Goal: Transaction & Acquisition: Purchase product/service

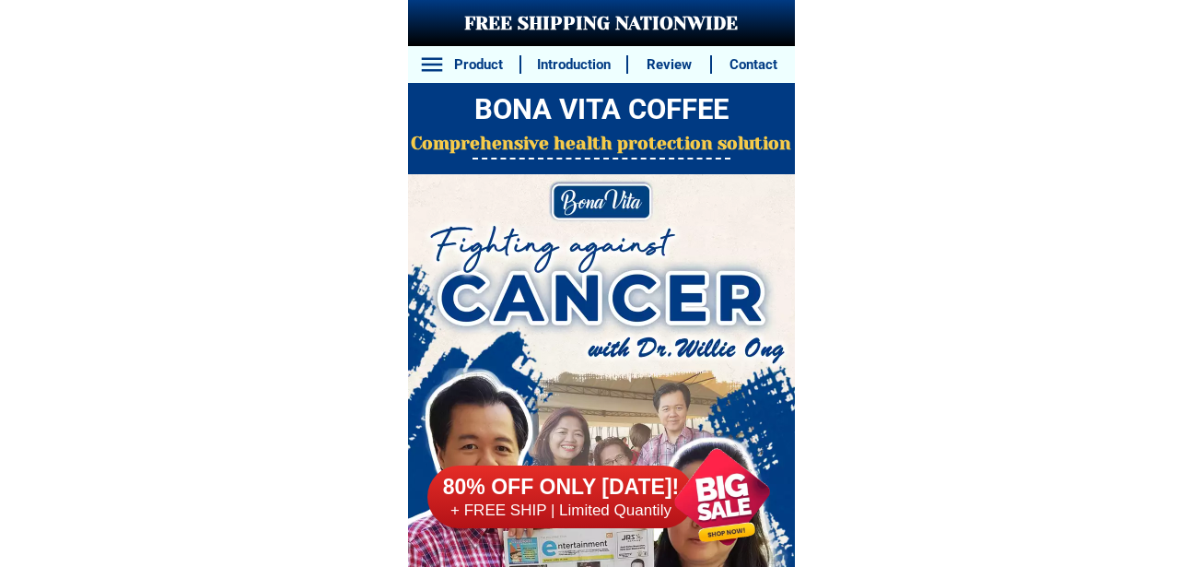
click at [725, 489] on div at bounding box center [721, 497] width 140 height 140
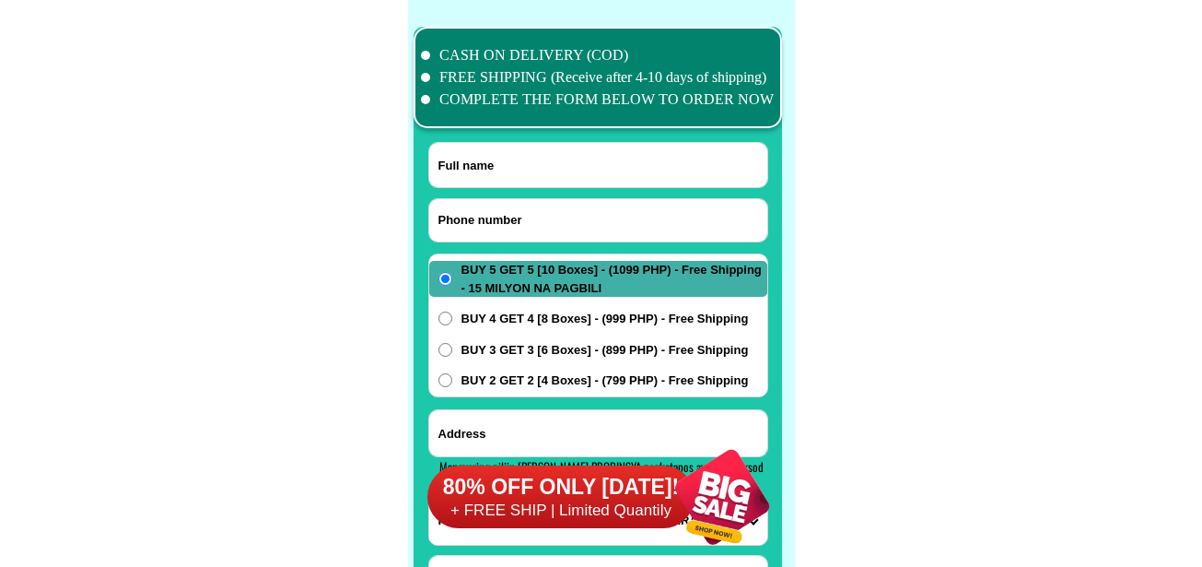
scroll to position [14528, 0]
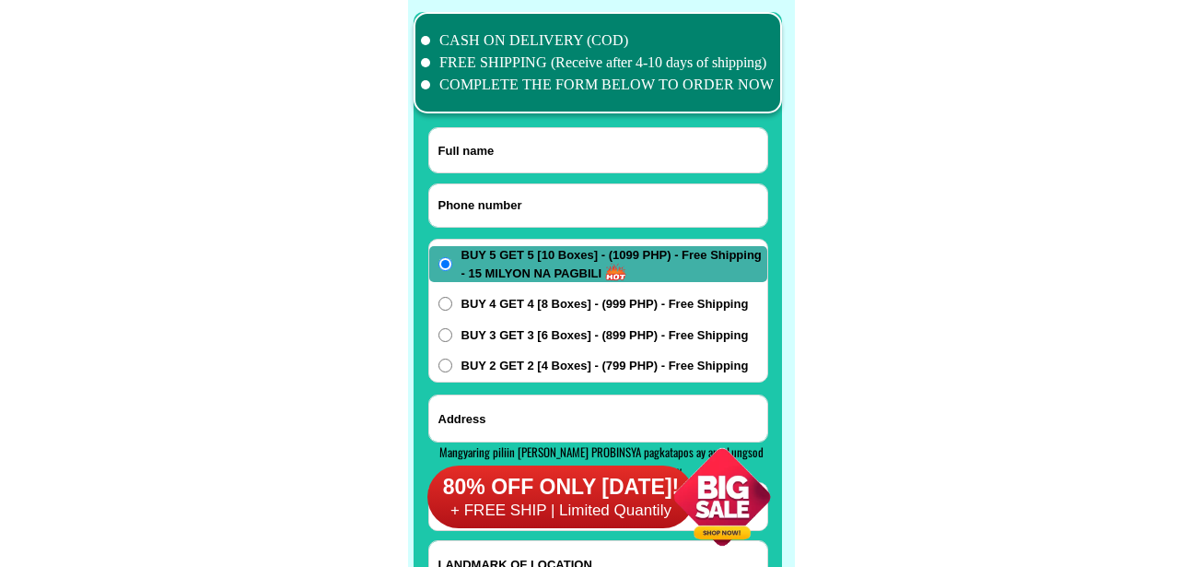
click at [593, 202] on input "Input phone_number" at bounding box center [598, 205] width 338 height 42
paste input "09359734453"
type input "09359734453"
click at [676, 101] on div at bounding box center [598, 62] width 369 height 101
paste input "Fishers [PERSON_NAME]"
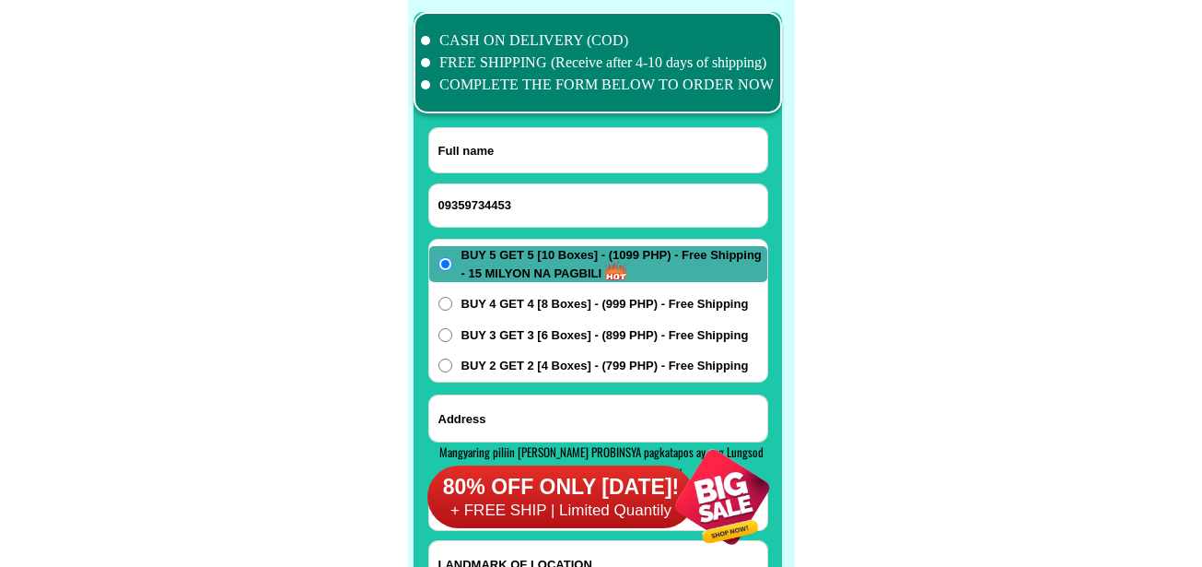
click at [645, 134] on input "Input full_name" at bounding box center [598, 150] width 338 height 44
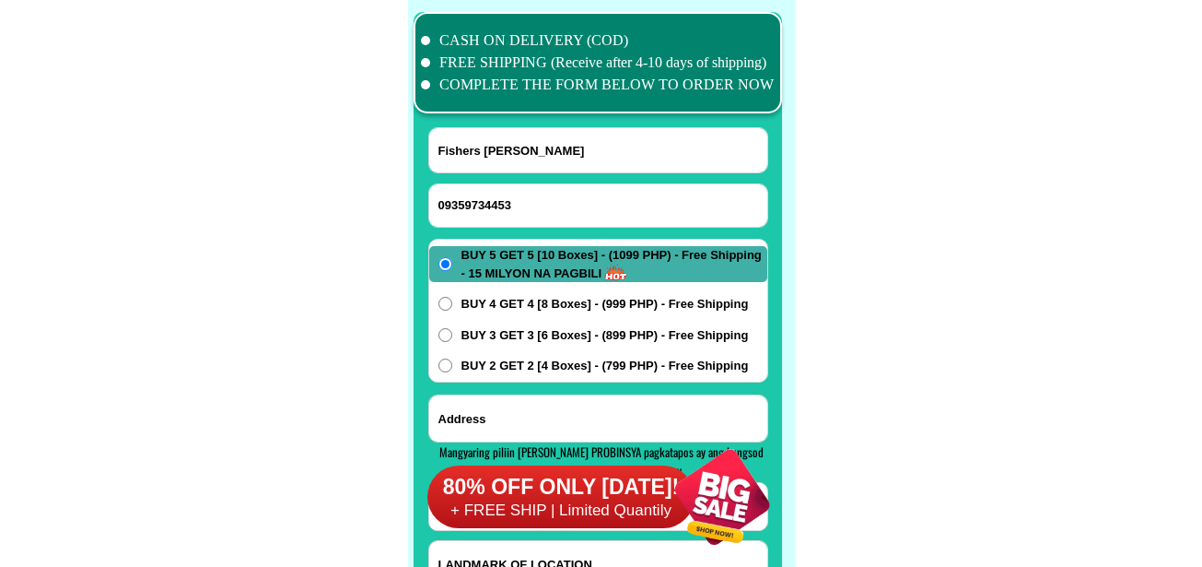
type input "Fishers [PERSON_NAME]"
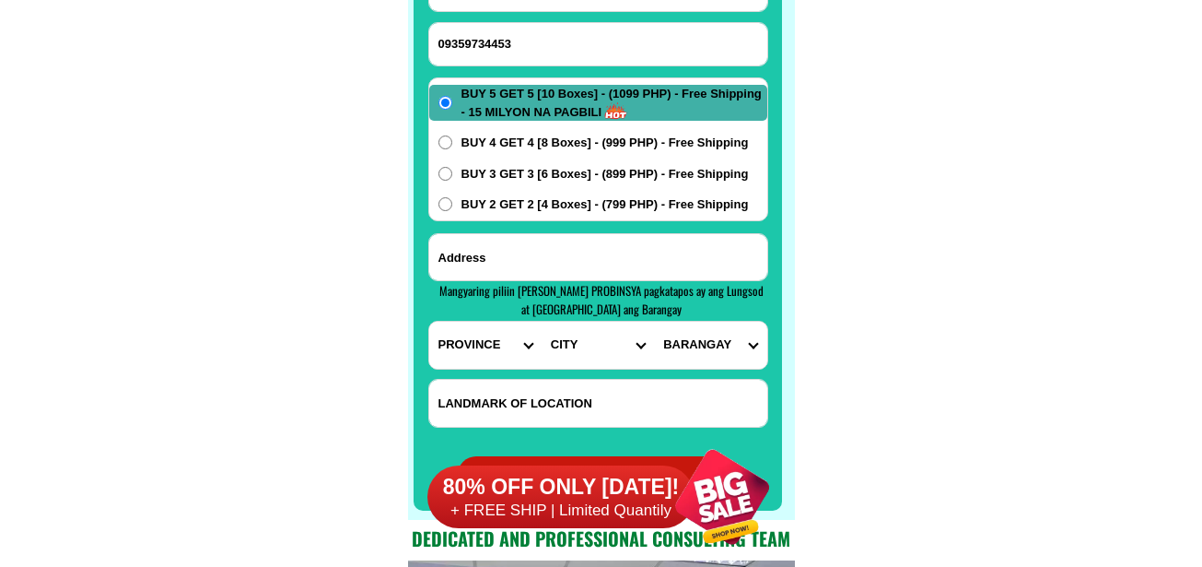
scroll to position [14712, 0]
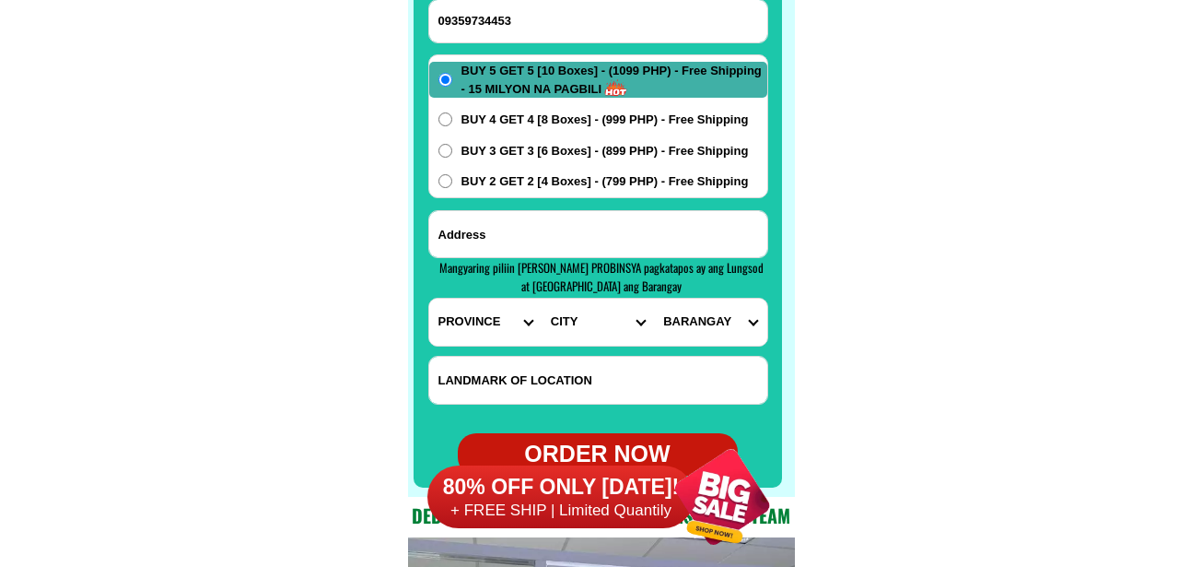
click at [618, 224] on input "Input address" at bounding box center [598, 234] width 338 height 46
paste input "34 [GEOGRAPHIC_DATA] [GEOGRAPHIC_DATA]"
type input "34 [GEOGRAPHIC_DATA] [GEOGRAPHIC_DATA]"
click at [466, 323] on select "PROVINCE [GEOGRAPHIC_DATA] [GEOGRAPHIC_DATA] [GEOGRAPHIC_DATA] [GEOGRAPHIC_DATA…" at bounding box center [485, 322] width 112 height 47
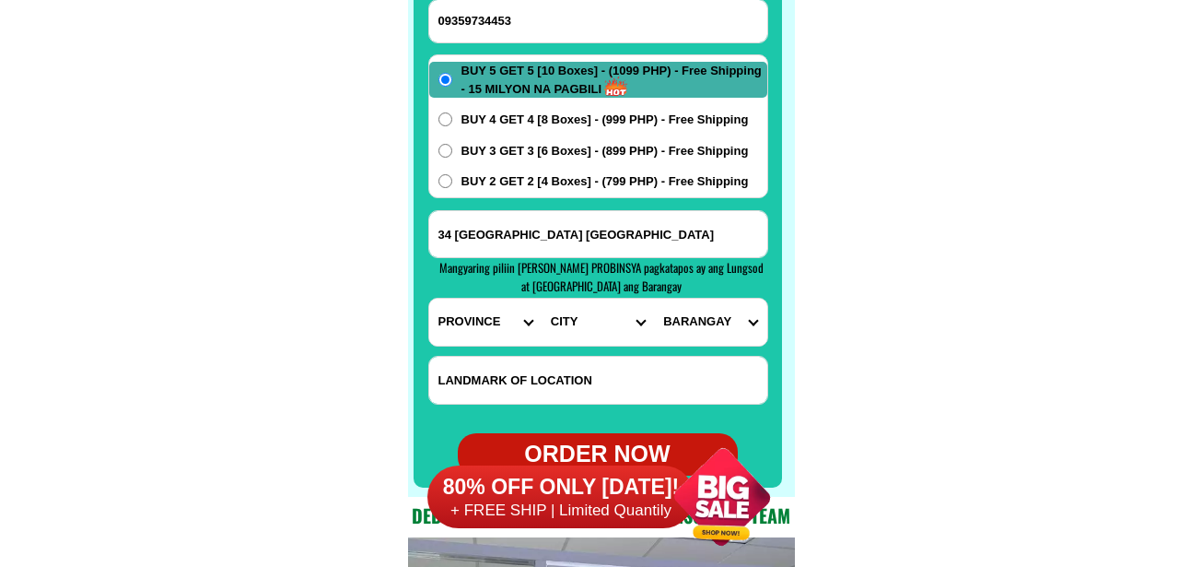
select select "63_219"
click at [429, 299] on select "PROVINCE [GEOGRAPHIC_DATA] [GEOGRAPHIC_DATA] [GEOGRAPHIC_DATA] [GEOGRAPHIC_DATA…" at bounding box center [485, 322] width 112 height 47
click at [590, 322] on select "CITY [GEOGRAPHIC_DATA] [GEOGRAPHIC_DATA] [GEOGRAPHIC_DATA] [GEOGRAPHIC_DATA]-ci…" at bounding box center [598, 322] width 112 height 47
select select "63_2199576"
click at [542, 299] on select "CITY [GEOGRAPHIC_DATA] [GEOGRAPHIC_DATA] [GEOGRAPHIC_DATA] [GEOGRAPHIC_DATA]-ci…" at bounding box center [598, 322] width 112 height 47
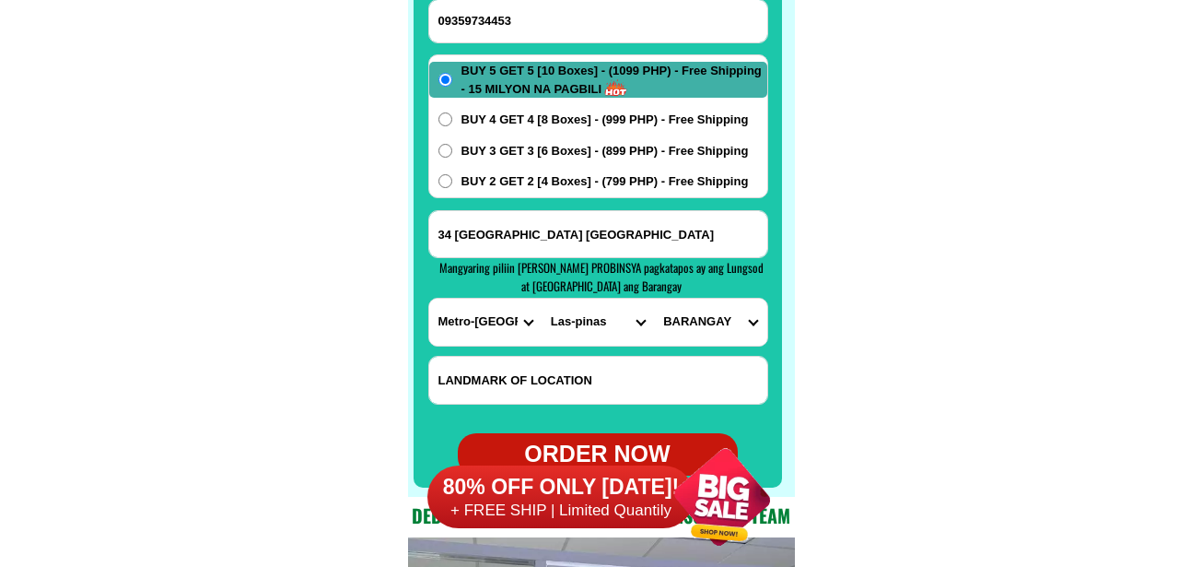
click at [705, 330] on select "BARANGAY [PERSON_NAME] dos [PERSON_NAME] uno B. f. international village [PERSO…" at bounding box center [710, 322] width 112 height 47
click at [577, 239] on input "34 [GEOGRAPHIC_DATA] [GEOGRAPHIC_DATA]" at bounding box center [598, 234] width 338 height 46
click at [727, 321] on select "BARANGAY [PERSON_NAME] dos [PERSON_NAME] uno B. f. international village [PERSO…" at bounding box center [710, 322] width 112 height 47
select select "63_2199576531"
click at [654, 299] on select "BARANGAY [PERSON_NAME] dos [PERSON_NAME] uno B. f. international village [PERSO…" at bounding box center [710, 322] width 112 height 47
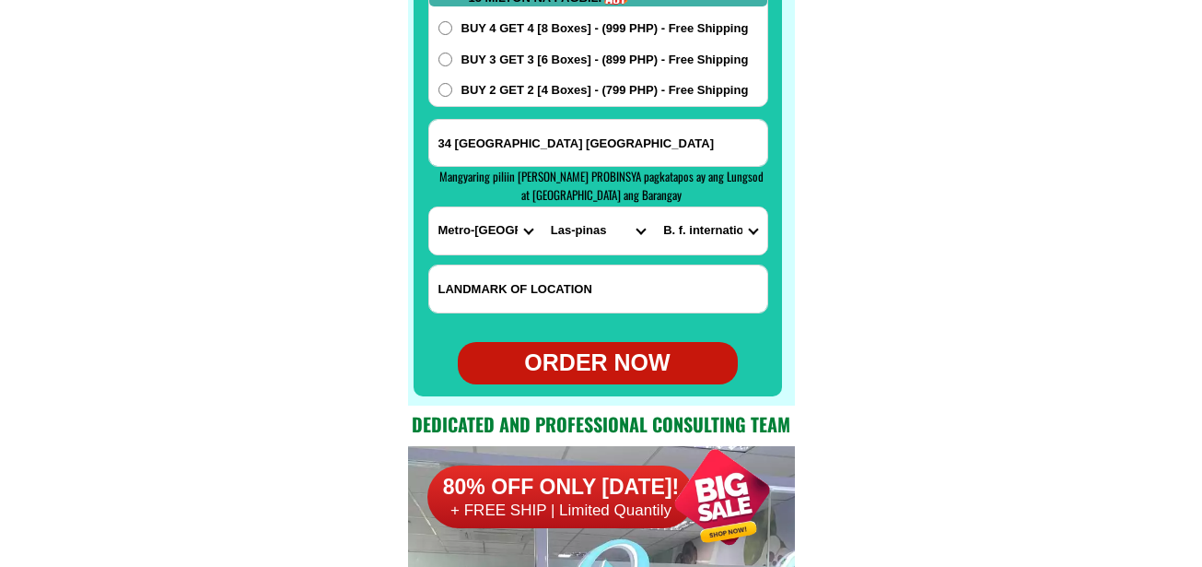
scroll to position [14805, 0]
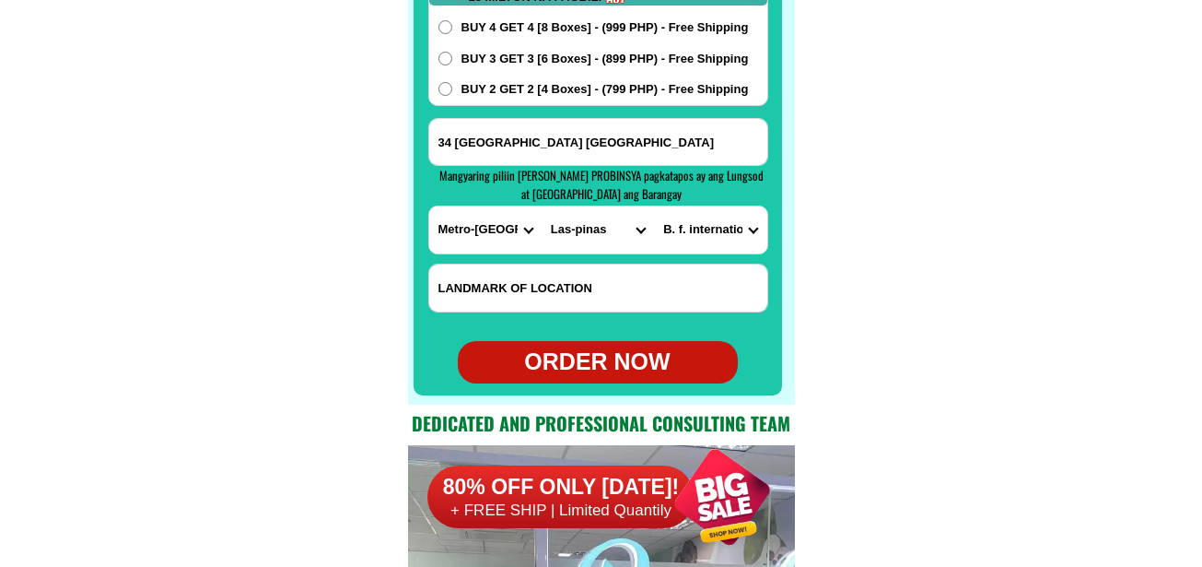
click at [627, 349] on div "ORDER NOW" at bounding box center [598, 362] width 280 height 35
radio input "true"
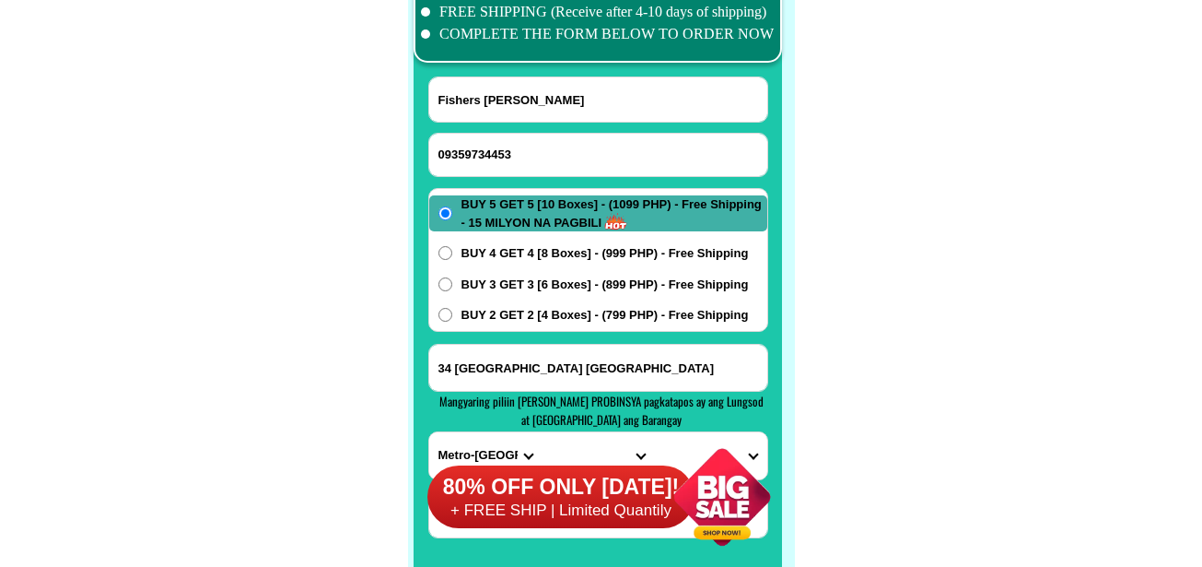
scroll to position [14620, 0]
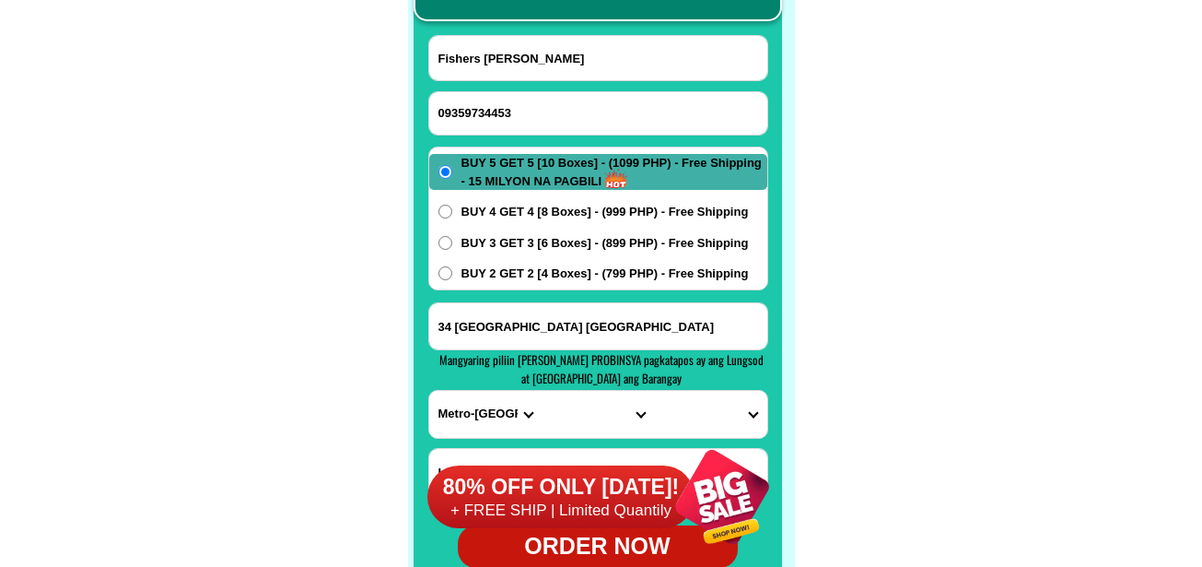
click at [572, 137] on form "Fishers [PERSON_NAME] 09359734453 ORDER NOW 34 [GEOGRAPHIC_DATA] [GEOGRAPHIC_DA…" at bounding box center [598, 301] width 340 height 533
click at [598, 116] on input "Input phone_number" at bounding box center [598, 113] width 338 height 42
paste input "09175729880"
type input "09175729880"
paste input "[PERSON_NAME]. Hao"
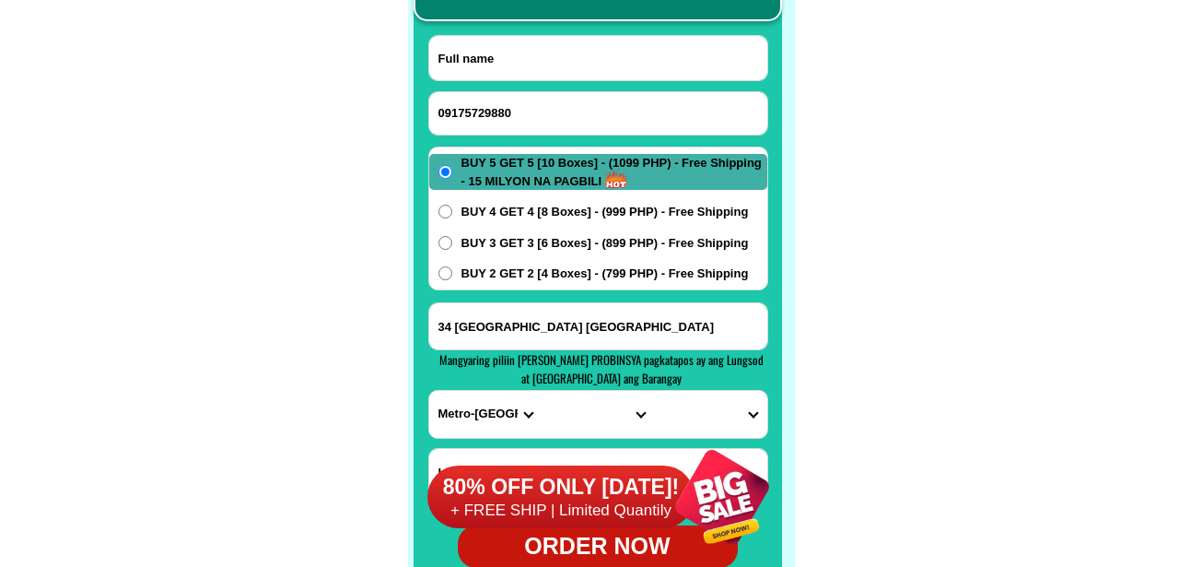
click at [661, 37] on input "Input full_name" at bounding box center [598, 58] width 338 height 44
type input "[PERSON_NAME]. Hao"
click at [470, 408] on select "PROVINCE [GEOGRAPHIC_DATA] [GEOGRAPHIC_DATA] [GEOGRAPHIC_DATA] [GEOGRAPHIC_DATA…" at bounding box center [485, 414] width 112 height 47
select select "63_402"
click at [429, 391] on select "PROVINCE [GEOGRAPHIC_DATA] [GEOGRAPHIC_DATA] [GEOGRAPHIC_DATA] [GEOGRAPHIC_DATA…" at bounding box center [485, 414] width 112 height 47
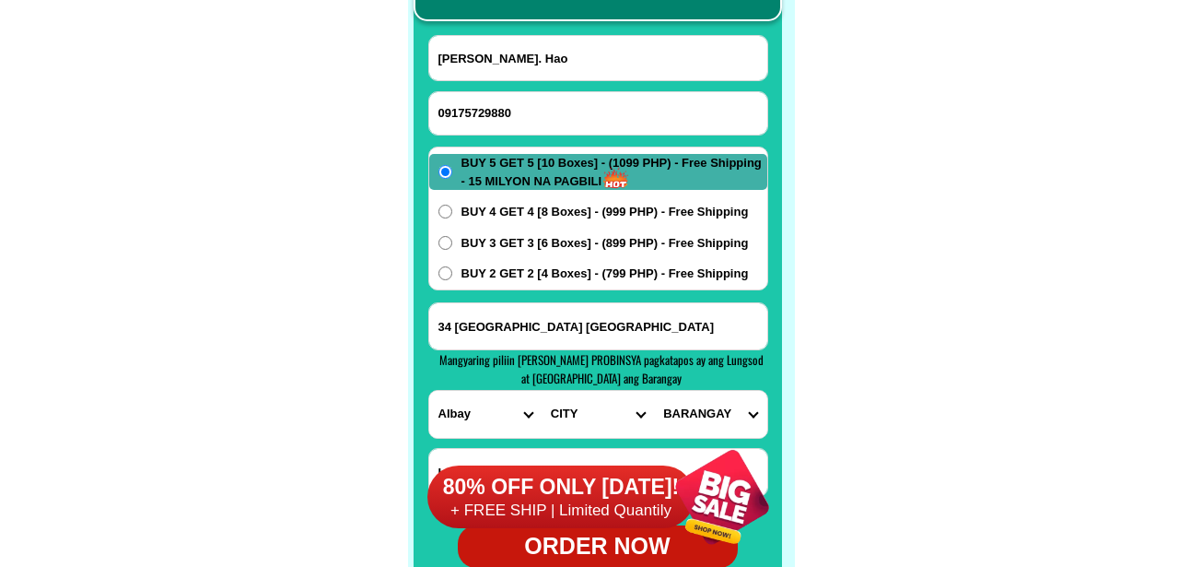
click at [558, 429] on div "80% OFF ONLY [DATE]! + FREE SHIP | Limited Quantily" at bounding box center [610, 497] width 365 height 140
click at [585, 404] on select "CITY [GEOGRAPHIC_DATA]-[GEOGRAPHIC_DATA]-[GEOGRAPHIC_DATA][PERSON_NAME] Bacacay…" at bounding box center [598, 414] width 112 height 47
select select "63_4023678"
click at [542, 391] on select "CITY [GEOGRAPHIC_DATA]-[GEOGRAPHIC_DATA]-[GEOGRAPHIC_DATA][PERSON_NAME] Bacacay…" at bounding box center [598, 414] width 112 height 47
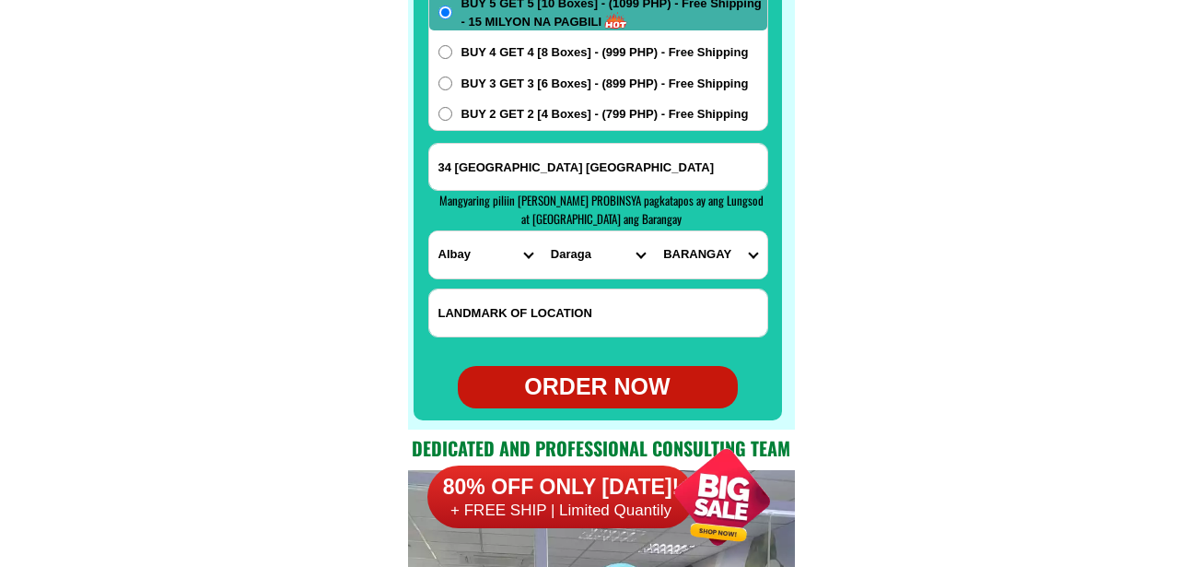
scroll to position [14805, 0]
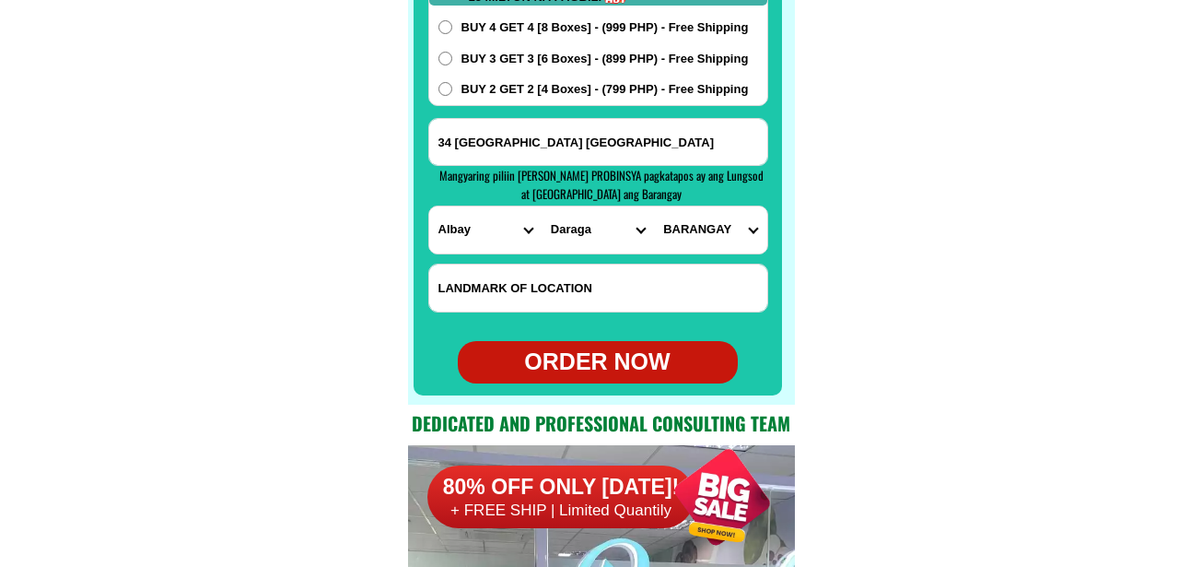
click at [721, 230] on select "BARANGAY [PERSON_NAME][GEOGRAPHIC_DATA] Anislag Bagumbayan Balinad Banadero Ban…" at bounding box center [710, 229] width 112 height 47
select select "63_40236784870"
click at [654, 206] on select "BARANGAY [PERSON_NAME][GEOGRAPHIC_DATA] Anislag Bagumbayan Balinad Banadero Ban…" at bounding box center [710, 229] width 112 height 47
click at [576, 150] on input "34 [GEOGRAPHIC_DATA] [GEOGRAPHIC_DATA]" at bounding box center [598, 142] width 338 height 46
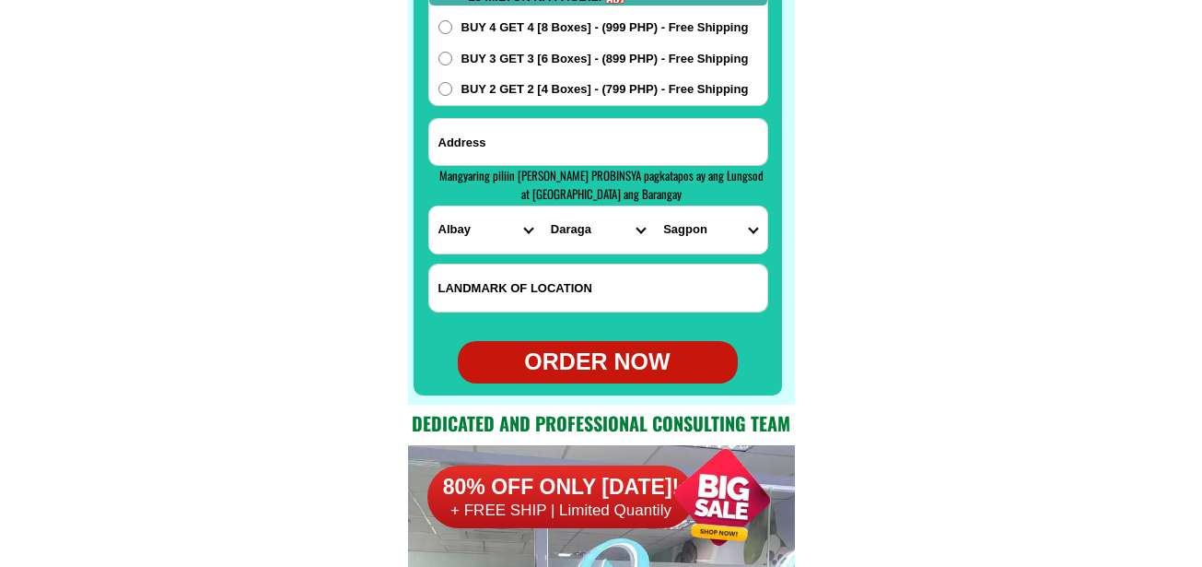
type input "s"
type input "Sagpon, Daraga"
click at [589, 368] on div "ORDER NOW" at bounding box center [598, 362] width 280 height 35
radio input "true"
